Goal: Check status: Check status

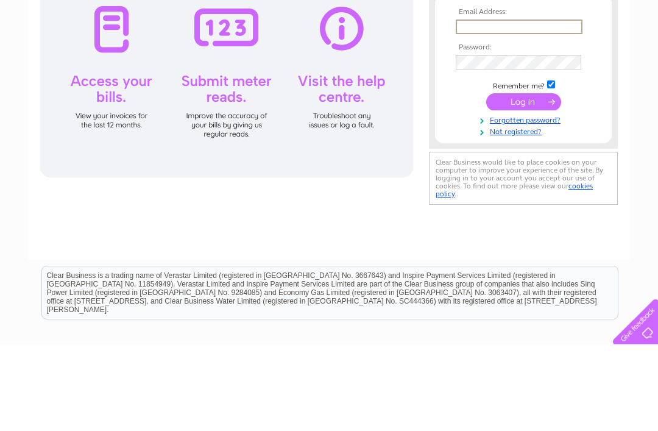
type input "[EMAIL_ADDRESS][DOMAIN_NAME]"
click at [524, 189] on input "submit" at bounding box center [523, 188] width 75 height 17
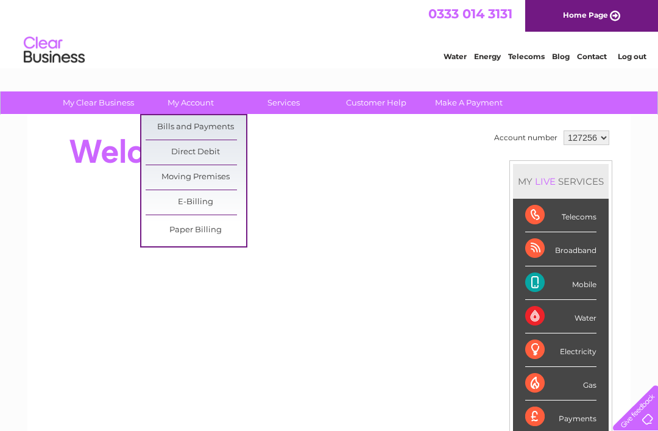
click at [212, 127] on link "Bills and Payments" at bounding box center [196, 127] width 101 height 24
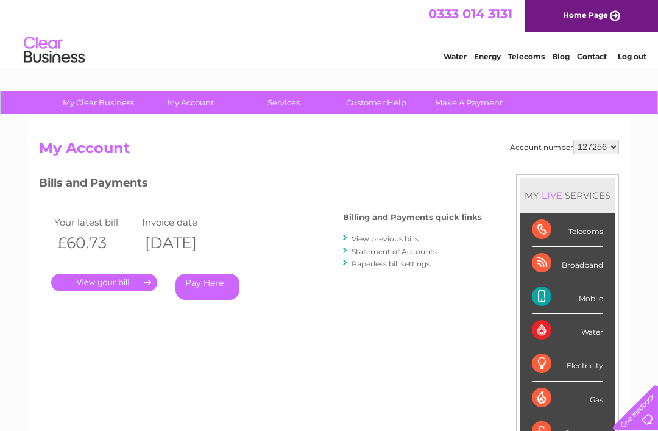
click at [117, 286] on link "." at bounding box center [104, 283] width 106 height 18
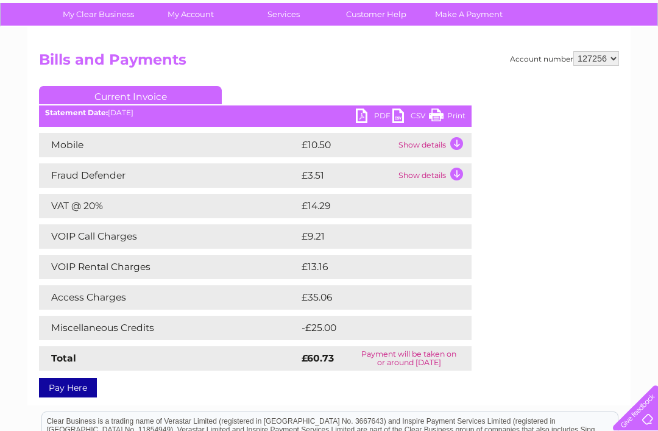
scroll to position [88, 0]
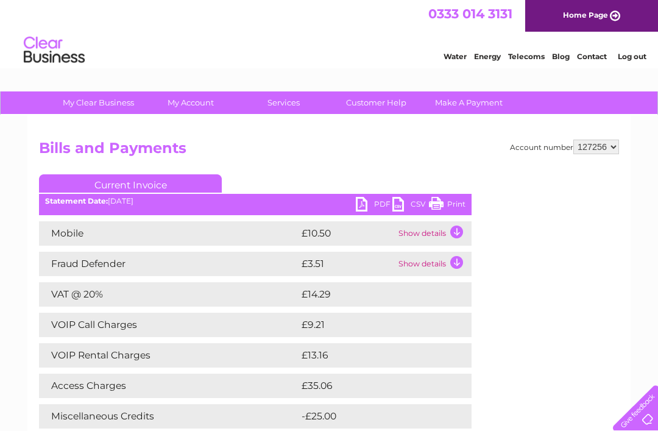
scroll to position [88, 0]
